Goal: Complete application form

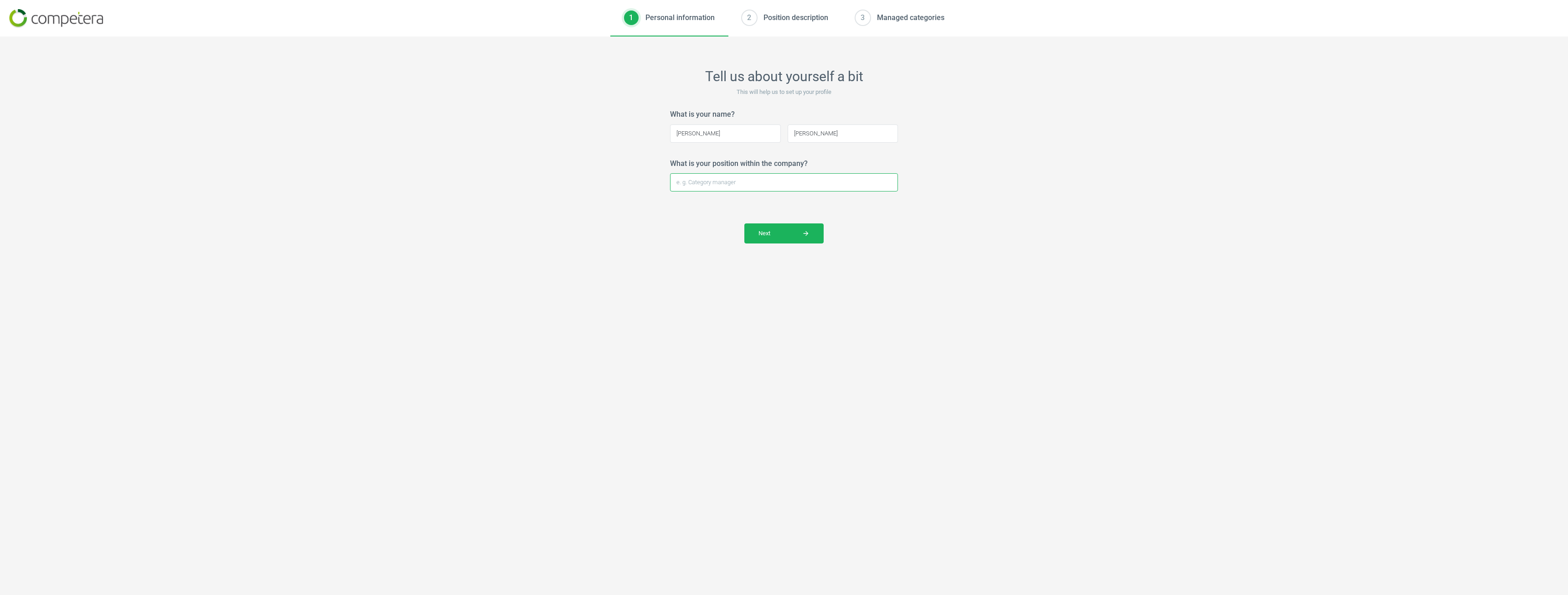
click at [785, 183] on input "What is your position within the company?" at bounding box center [784, 183] width 228 height 18
click at [794, 230] on span "Next arrow_forward" at bounding box center [784, 233] width 51 height 8
click at [801, 15] on div "Position description" at bounding box center [796, 18] width 65 height 10
click at [905, 16] on div "Managed categories" at bounding box center [911, 18] width 68 height 10
click at [754, 175] on input "What is your position within the company?" at bounding box center [784, 183] width 228 height 18
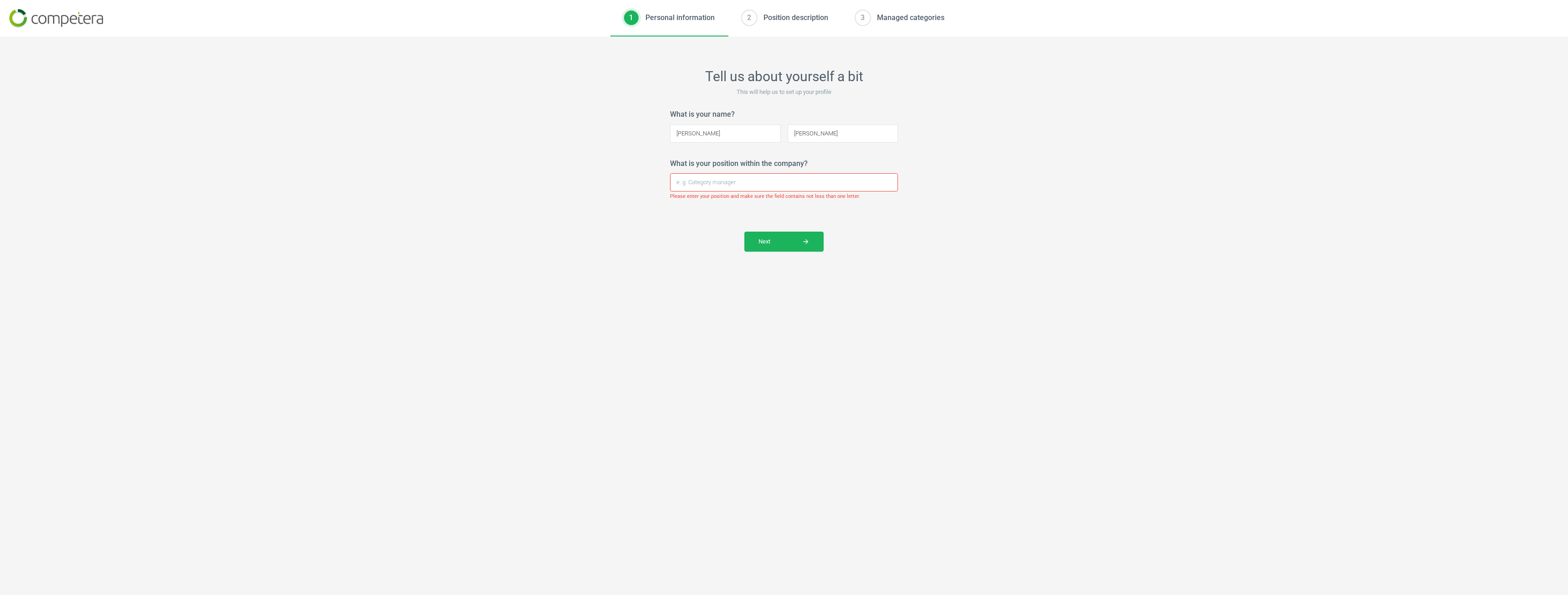
click at [832, 122] on div "What is your name? Erin Please enter your full name and make sure the field con…" at bounding box center [784, 126] width 228 height 33
click at [831, 132] on input "[PERSON_NAME]" at bounding box center [843, 133] width 111 height 18
click at [786, 180] on input "What is your position within the company?" at bounding box center [784, 183] width 228 height 18
type input "Bu"
click at [807, 183] on input "What is your position within the company?" at bounding box center [784, 183] width 228 height 18
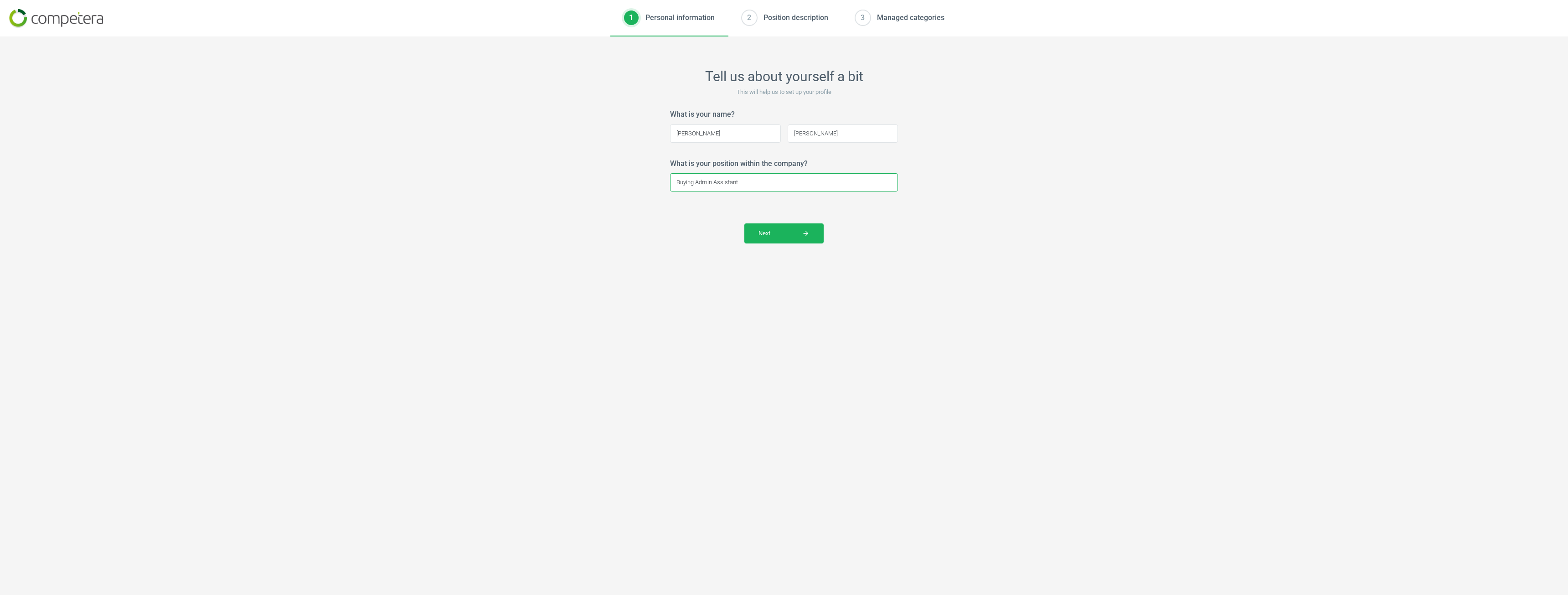
click at [674, 178] on input "Buying Admin Assistant" at bounding box center [784, 183] width 228 height 18
type input "Graduate Buying Admin Assistant"
click at [763, 236] on span "Next arrow_forward" at bounding box center [784, 233] width 51 height 8
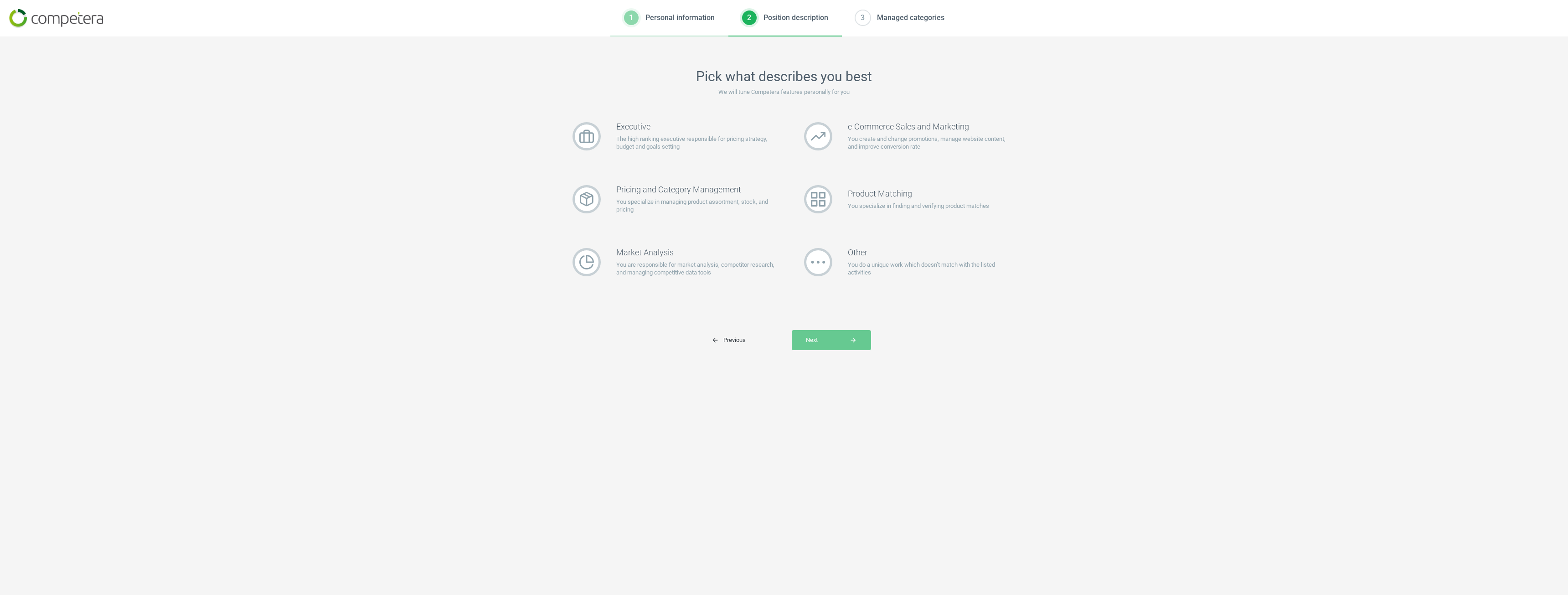
click at [672, 30] on div "1 Personal information" at bounding box center [670, 18] width 118 height 37
